Goal: Check status: Check status

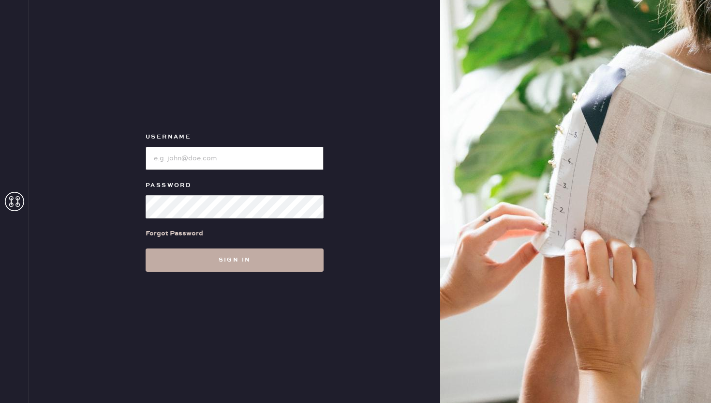
type input "reformationwilliamsburg"
click at [224, 262] on button "Sign in" at bounding box center [235, 259] width 178 height 23
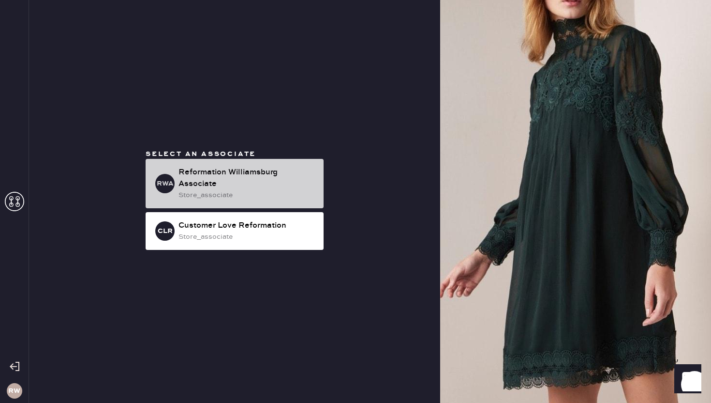
click at [228, 165] on div "RWA Reformation [GEOGRAPHIC_DATA] Associate store_associate" at bounding box center [235, 183] width 178 height 49
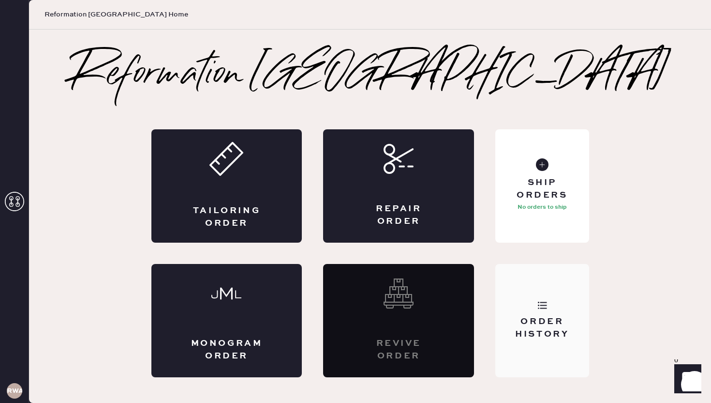
click at [498, 353] on div "Order History" at bounding box center [541, 320] width 93 height 113
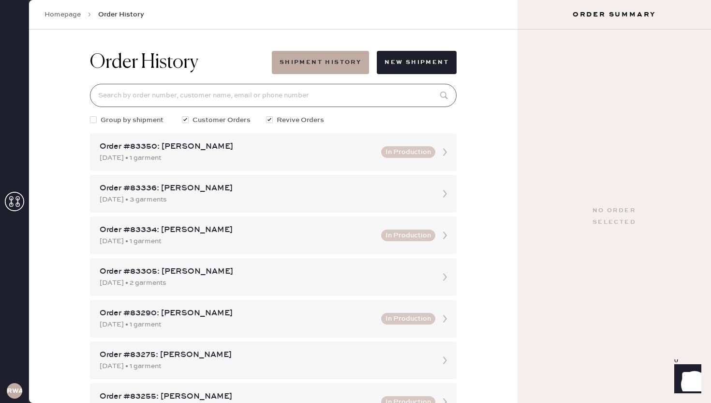
click at [256, 96] on input at bounding box center [273, 95] width 367 height 23
paste input "#83190"
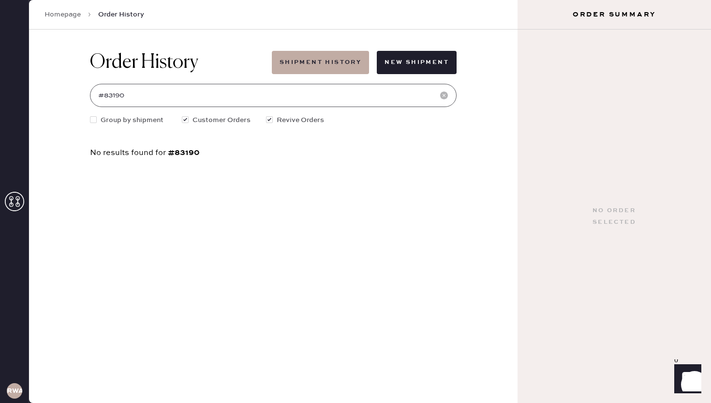
click at [106, 95] on input "#83190" at bounding box center [273, 95] width 367 height 23
type input "83190"
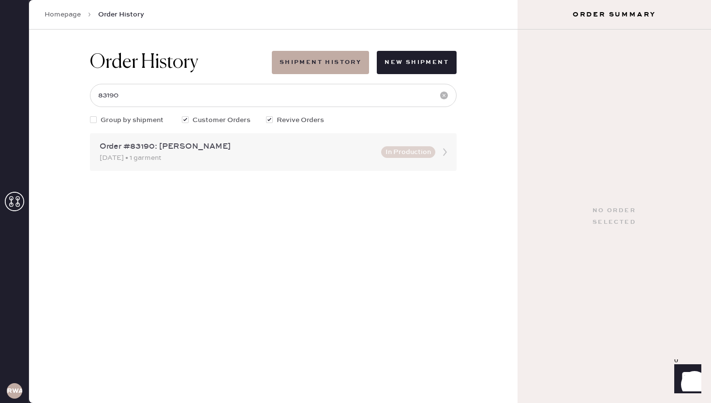
click at [179, 142] on div "Order #83190: [PERSON_NAME]" at bounding box center [238, 147] width 276 height 12
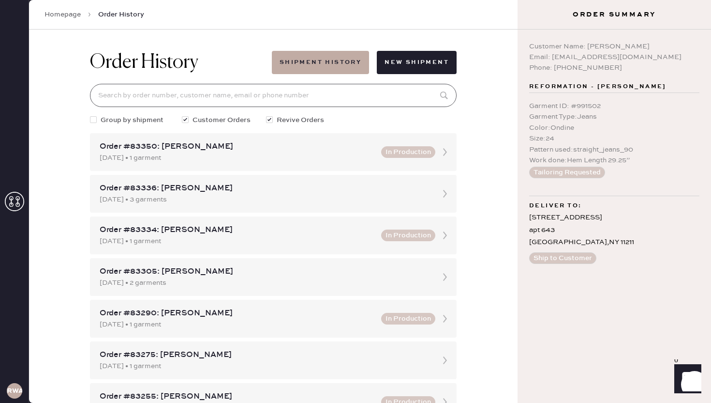
click at [387, 97] on input at bounding box center [273, 95] width 367 height 23
paste input "#83190"
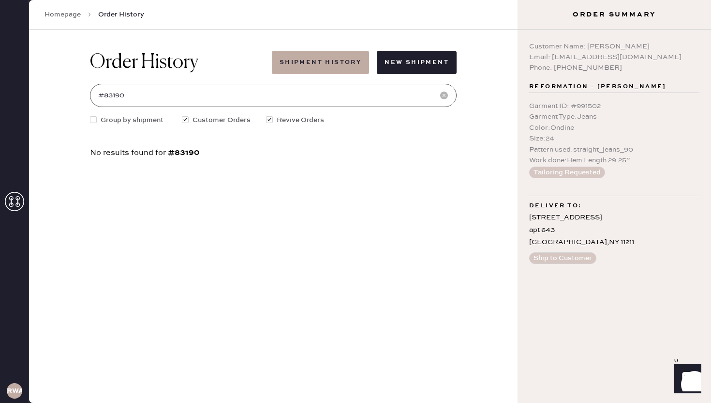
click at [105, 99] on input "#83190" at bounding box center [273, 95] width 367 height 23
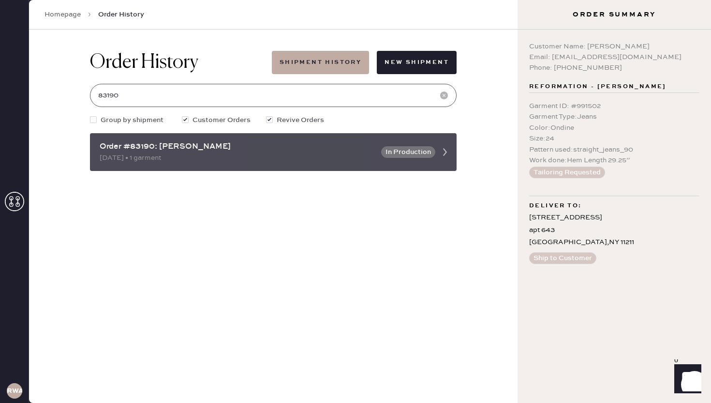
type input "83190"
click at [439, 154] on icon at bounding box center [444, 151] width 19 height 19
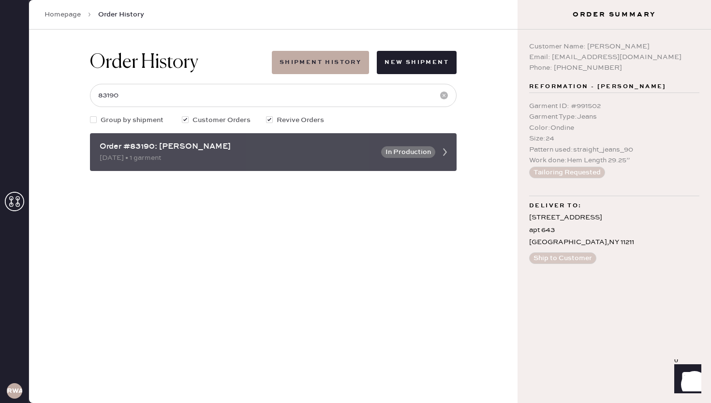
click at [452, 161] on icon at bounding box center [444, 151] width 19 height 19
click at [219, 153] on div "[DATE] • 1 garment" at bounding box center [238, 157] width 276 height 11
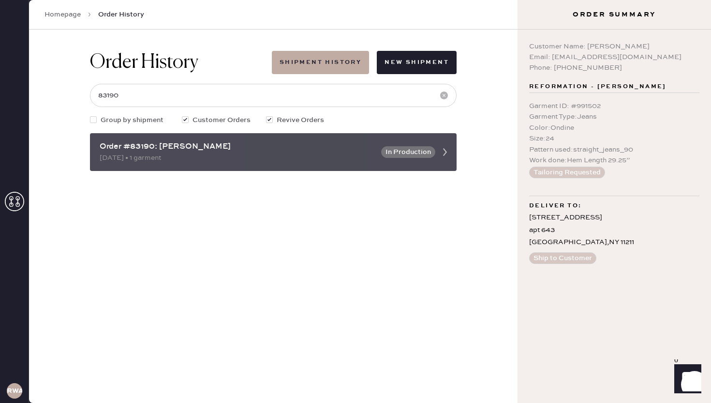
click at [219, 153] on div "[DATE] • 1 garment" at bounding box center [238, 157] width 276 height 11
